Goal: Navigation & Orientation: Find specific page/section

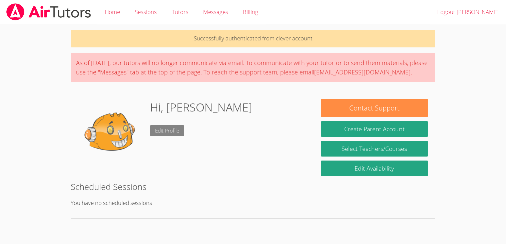
click at [166, 126] on link "Edit Profile" at bounding box center [167, 130] width 34 height 11
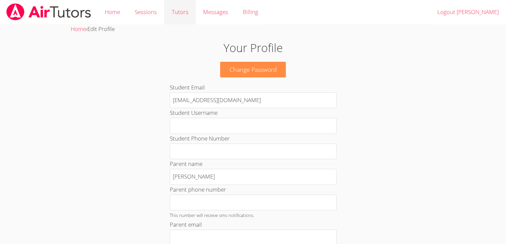
click at [175, 11] on link "Tutors" at bounding box center [179, 12] width 31 height 24
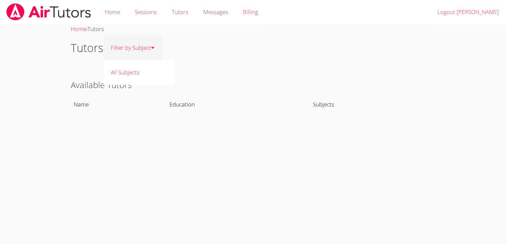
click at [126, 44] on link "Filter by Subject" at bounding box center [132, 48] width 58 height 24
click at [123, 71] on link "All Subjects" at bounding box center [138, 72] width 71 height 24
click at [172, 98] on th "Education" at bounding box center [238, 104] width 143 height 15
click at [172, 102] on th "Education" at bounding box center [238, 104] width 143 height 15
click at [325, 107] on th "Subjects" at bounding box center [372, 104] width 125 height 15
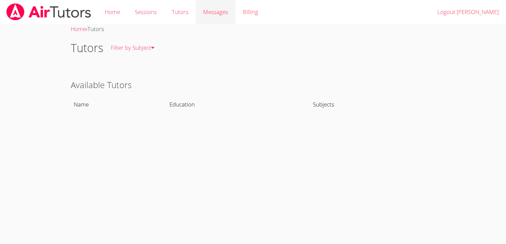
click at [212, 18] on link "Messages" at bounding box center [216, 12] width 40 height 24
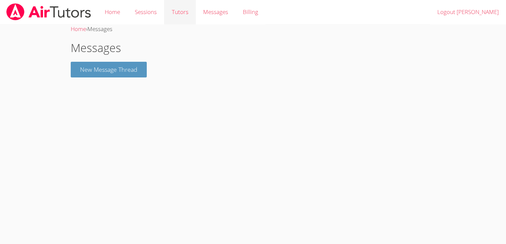
click at [189, 8] on link "Tutors" at bounding box center [179, 12] width 31 height 24
